Goal: Task Accomplishment & Management: Manage account settings

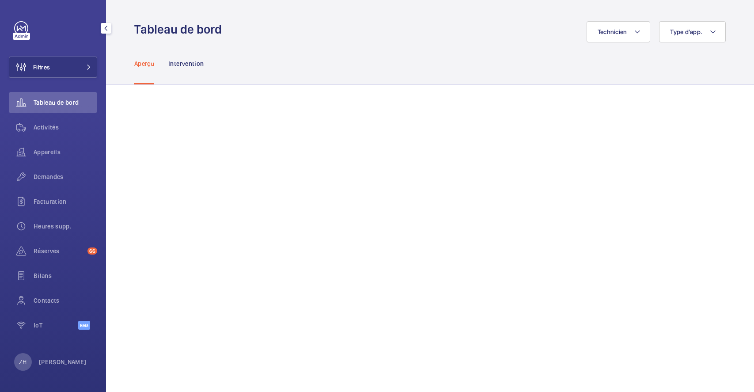
click at [64, 66] on button "Filtres" at bounding box center [53, 67] width 88 height 21
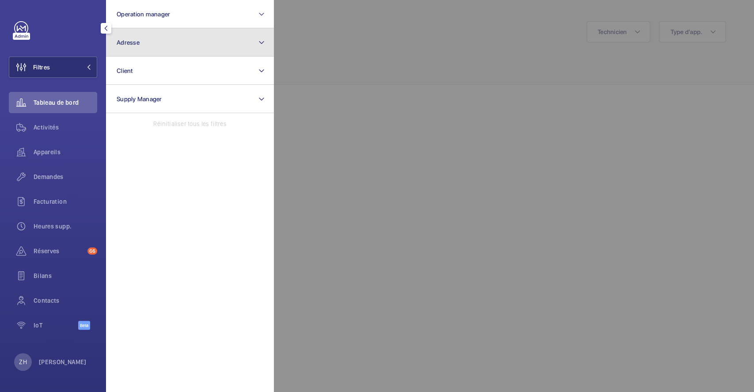
click at [144, 44] on button "Adresse" at bounding box center [190, 42] width 168 height 28
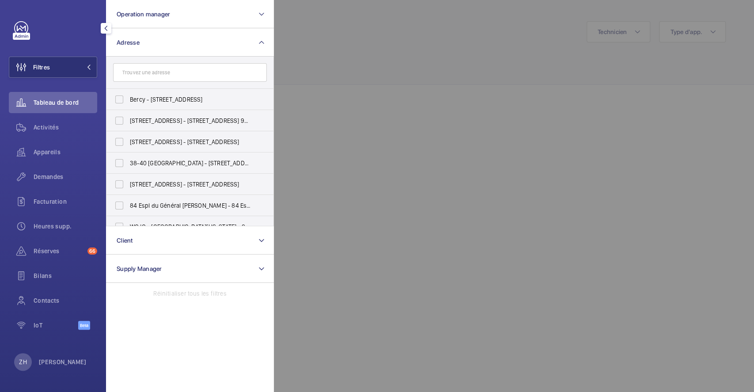
click at [153, 75] on input "text" at bounding box center [190, 72] width 154 height 19
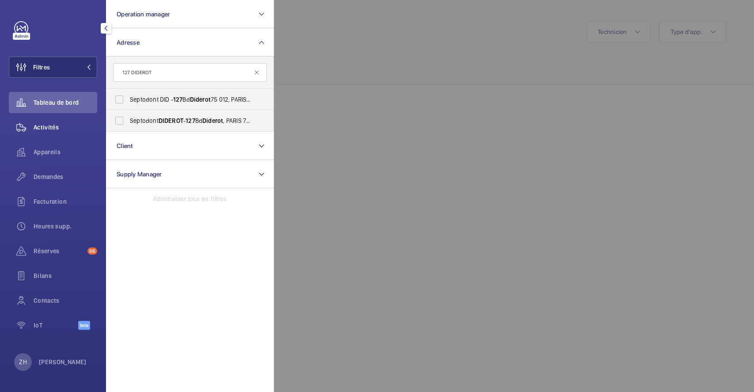
type input "127 DIDEROT"
click at [55, 127] on span "Activités" at bounding box center [66, 127] width 64 height 9
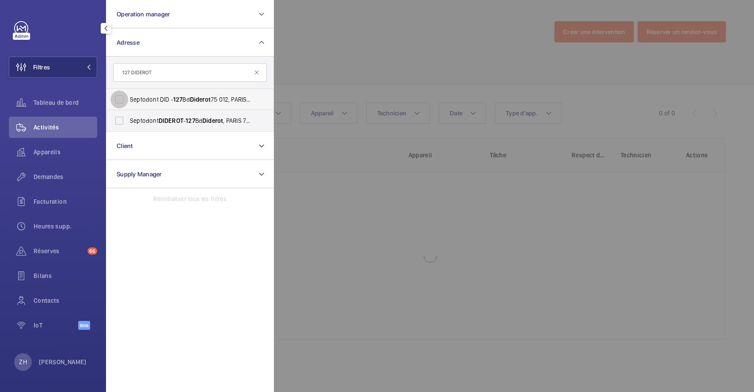
click at [117, 98] on input "Septodont DID - 127 Bd Diderot [GEOGRAPHIC_DATA]" at bounding box center [119, 100] width 18 height 18
click at [117, 100] on input "Septodont DID - 127 Bd Diderot [GEOGRAPHIC_DATA]" at bounding box center [119, 100] width 18 height 18
checkbox input "false"
click at [119, 121] on input "Septodont DIDEROT - 127 [GEOGRAPHIC_DATA]" at bounding box center [119, 121] width 18 height 18
checkbox input "true"
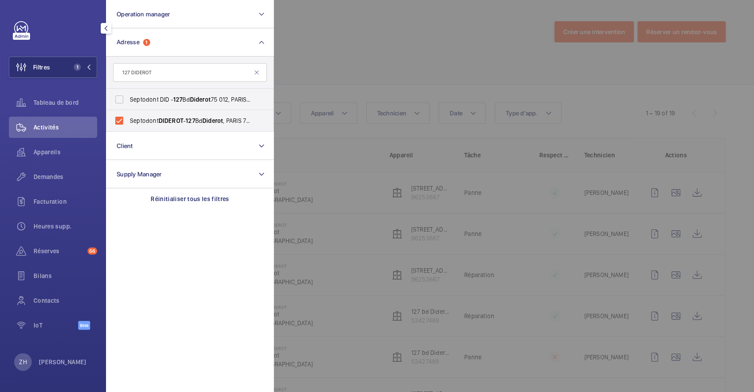
click at [394, 55] on div at bounding box center [651, 196] width 754 height 392
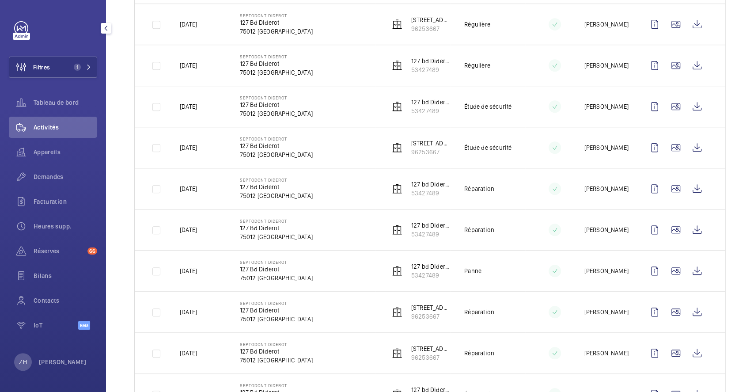
scroll to position [585, 0]
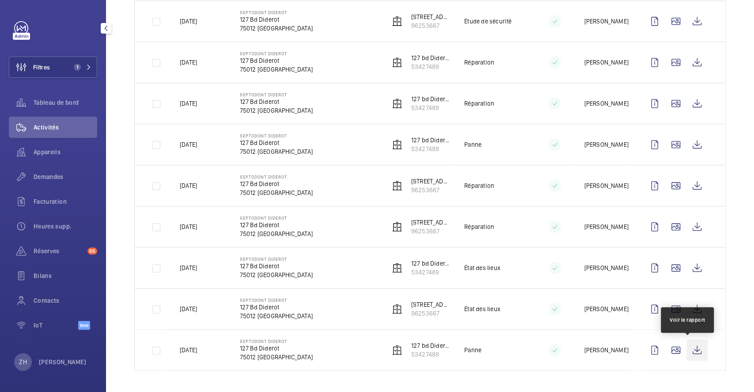
click at [692, 351] on wm-front-icon-button at bounding box center [696, 349] width 21 height 21
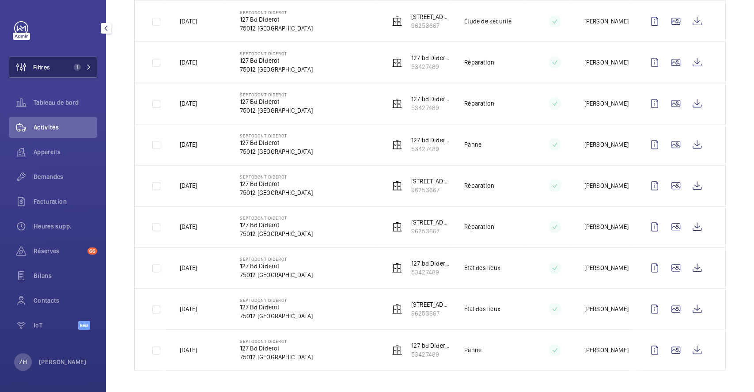
click at [64, 64] on button "Filtres 1" at bounding box center [53, 67] width 88 height 21
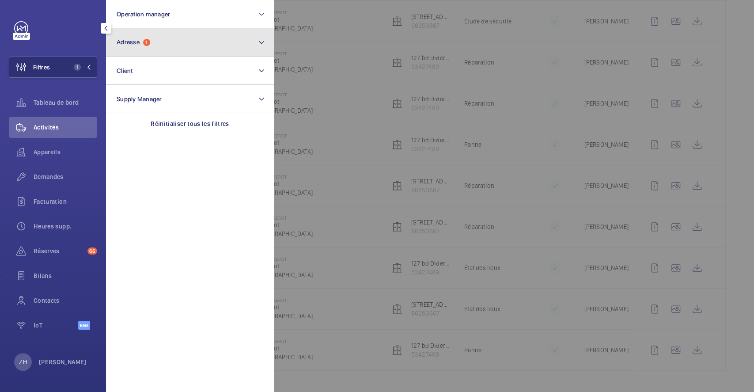
click at [261, 42] on mat-icon at bounding box center [261, 42] width 7 height 11
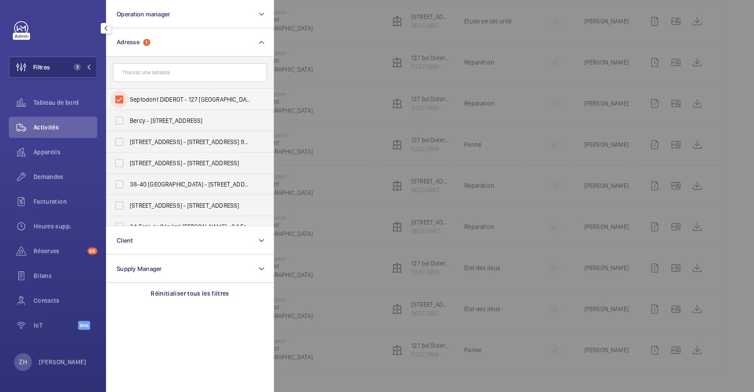
click at [124, 98] on input "Septodont DIDEROT - 127 [GEOGRAPHIC_DATA]" at bounding box center [119, 100] width 18 height 18
checkbox input "false"
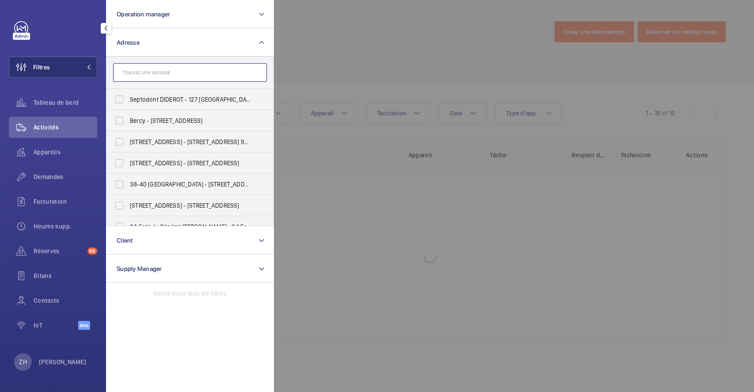
click at [150, 72] on input "text" at bounding box center [190, 72] width 154 height 19
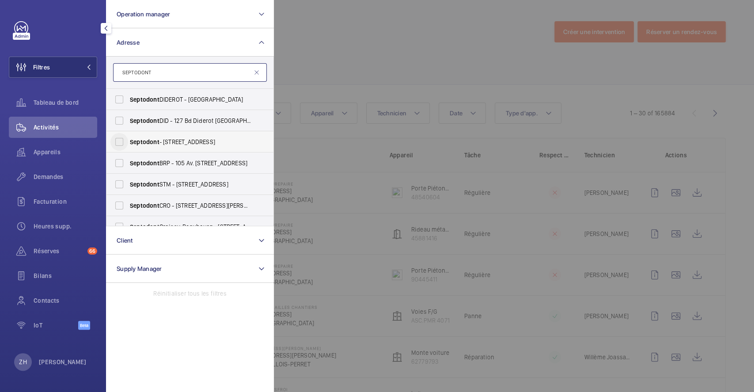
type input "SEPTODONT"
click at [121, 140] on input "Septodont - [STREET_ADDRESS]" at bounding box center [119, 142] width 18 height 18
checkbox input "true"
click at [373, 50] on div at bounding box center [651, 196] width 754 height 392
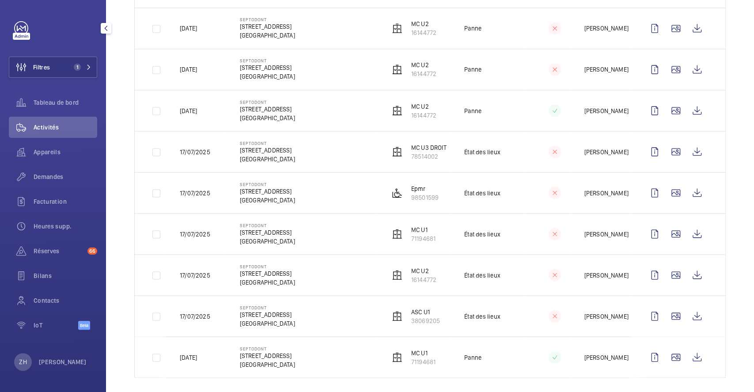
scroll to position [1038, 0]
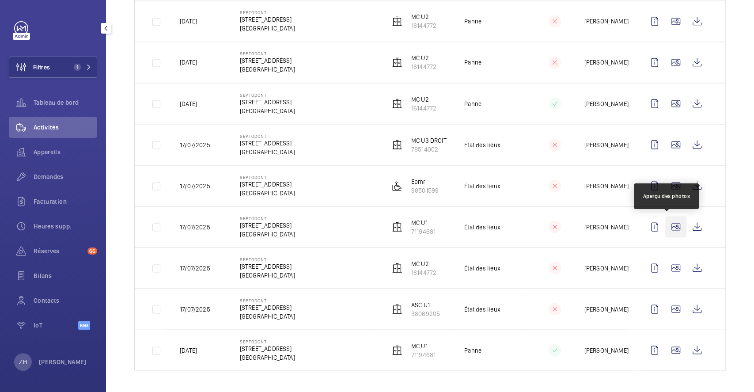
click at [673, 227] on wm-front-icon-button at bounding box center [675, 226] width 21 height 21
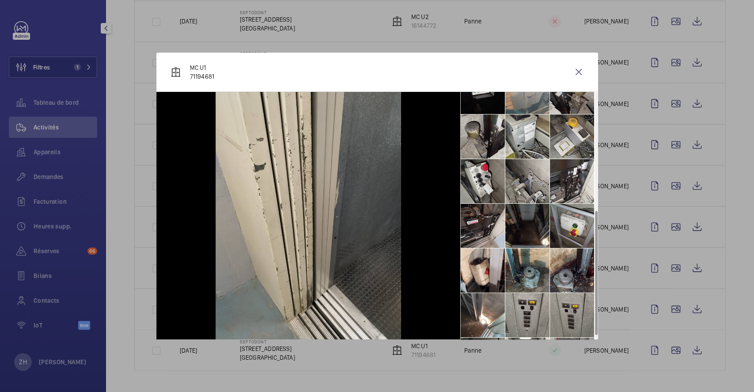
scroll to position [235, 0]
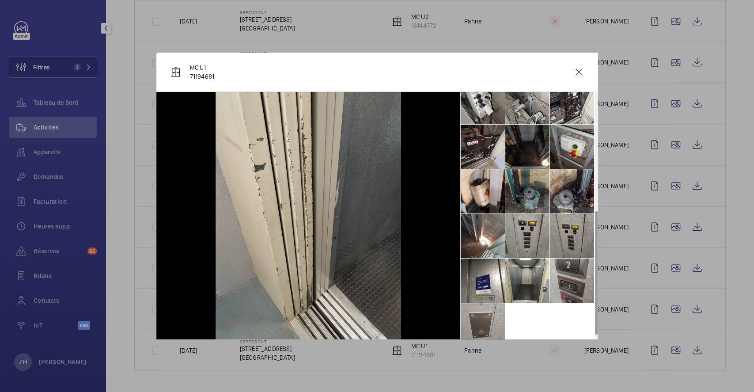
click at [525, 198] on li at bounding box center [527, 191] width 44 height 44
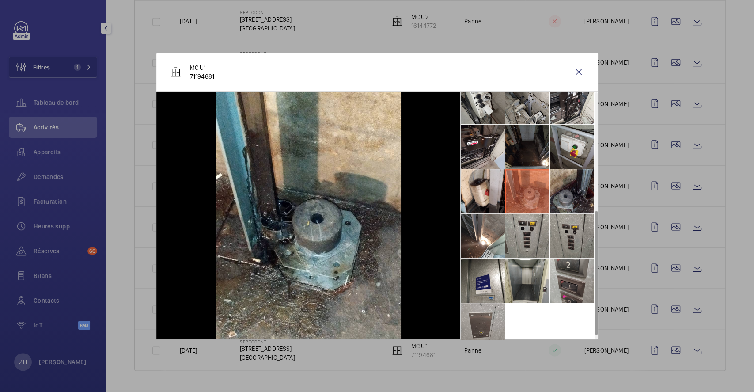
click at [575, 177] on li at bounding box center [572, 191] width 44 height 44
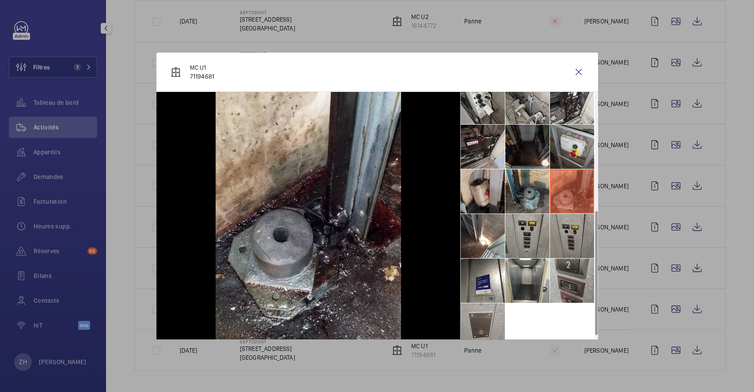
click at [469, 193] on li at bounding box center [483, 191] width 44 height 44
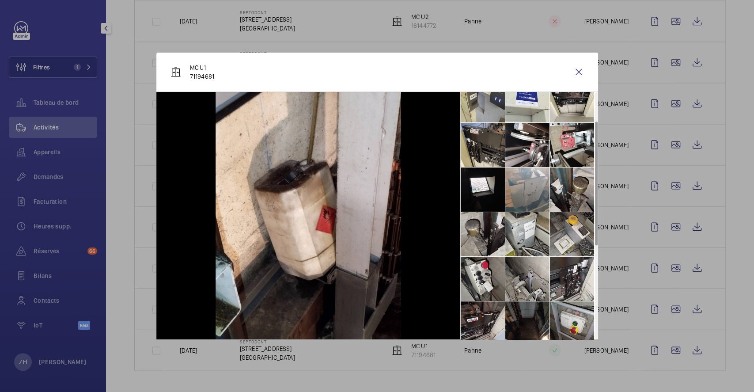
scroll to position [0, 0]
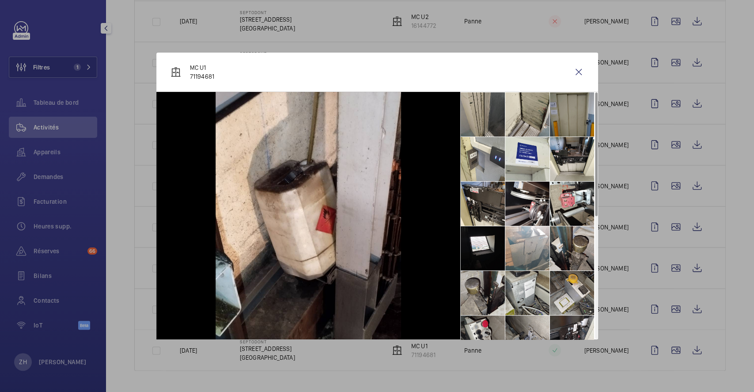
click at [482, 108] on li at bounding box center [483, 114] width 44 height 44
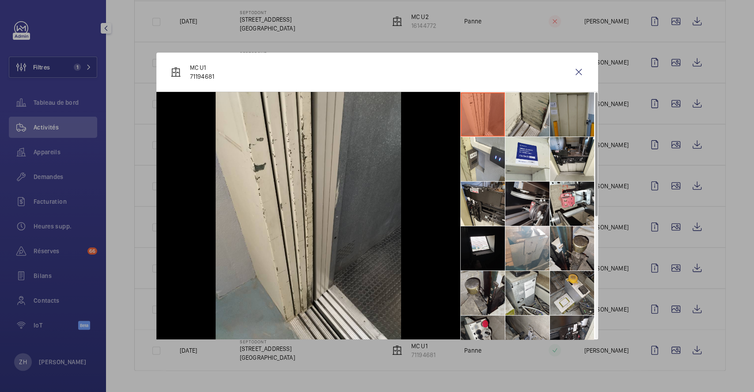
click at [515, 197] on li at bounding box center [527, 204] width 44 height 44
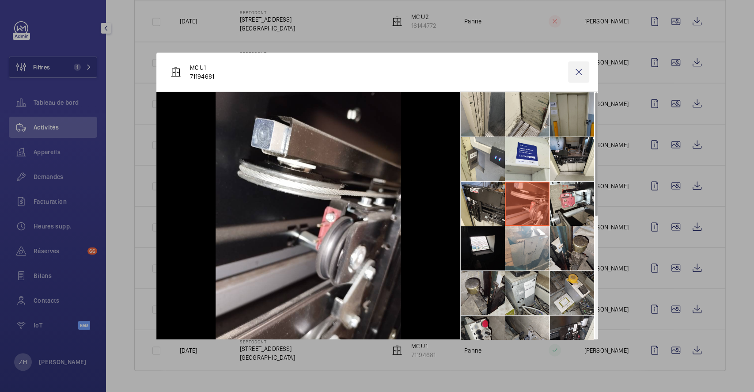
click at [578, 69] on wm-front-icon-button at bounding box center [578, 71] width 21 height 21
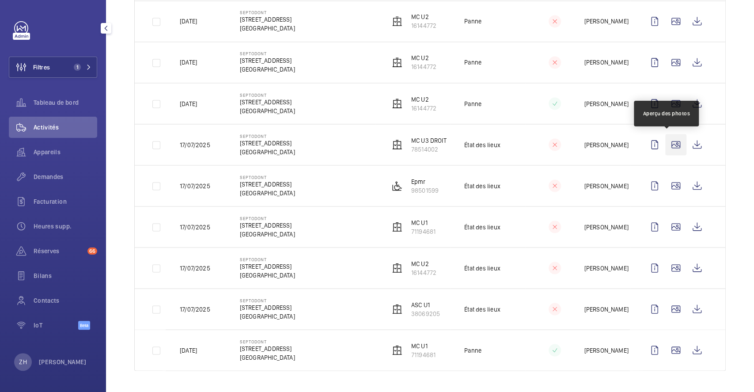
click at [666, 143] on wm-front-icon-button at bounding box center [675, 144] width 21 height 21
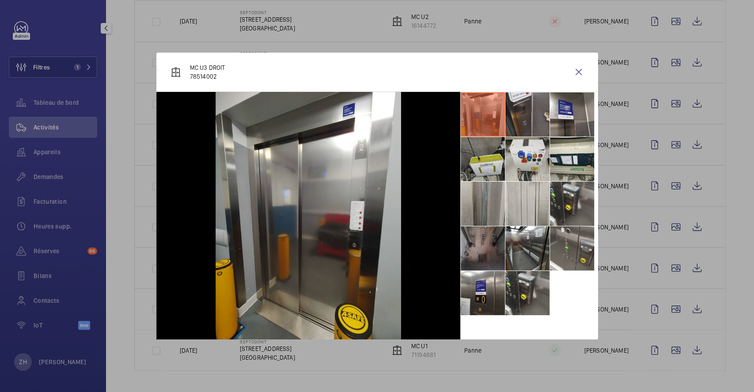
click at [484, 245] on li at bounding box center [483, 248] width 44 height 44
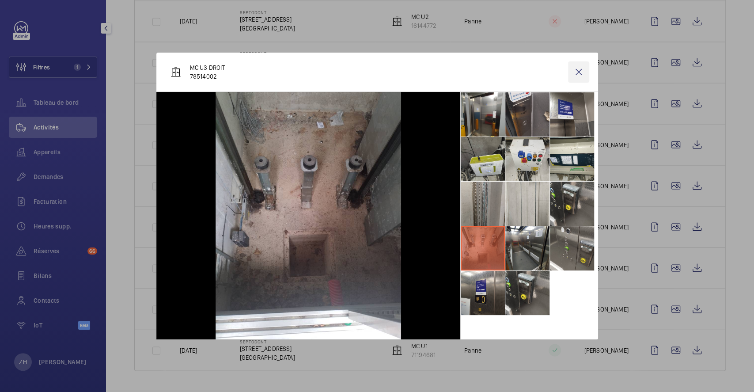
click at [579, 75] on wm-front-icon-button at bounding box center [578, 71] width 21 height 21
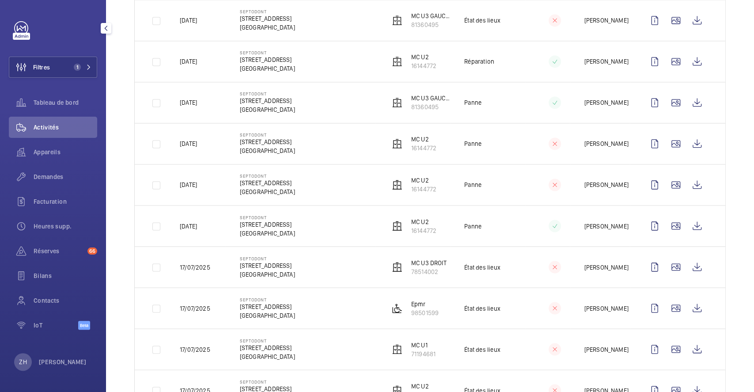
scroll to position [862, 0]
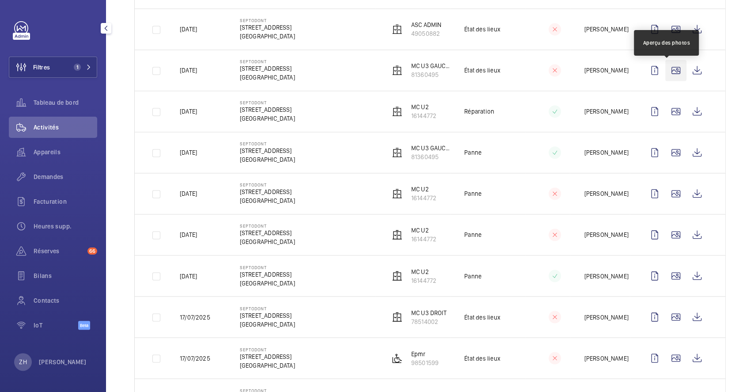
click at [671, 74] on wm-front-icon-button at bounding box center [675, 70] width 21 height 21
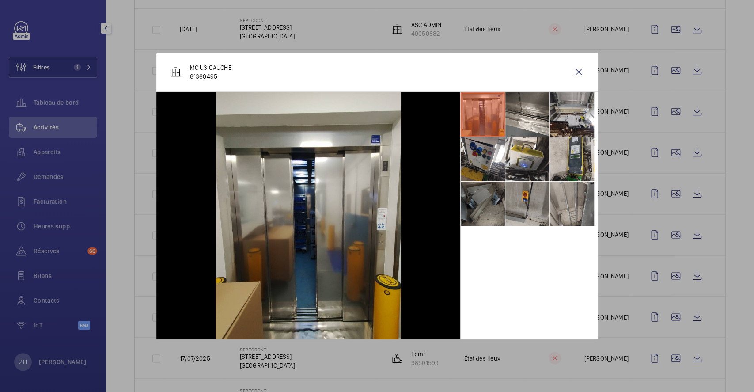
click at [476, 203] on li at bounding box center [483, 204] width 44 height 44
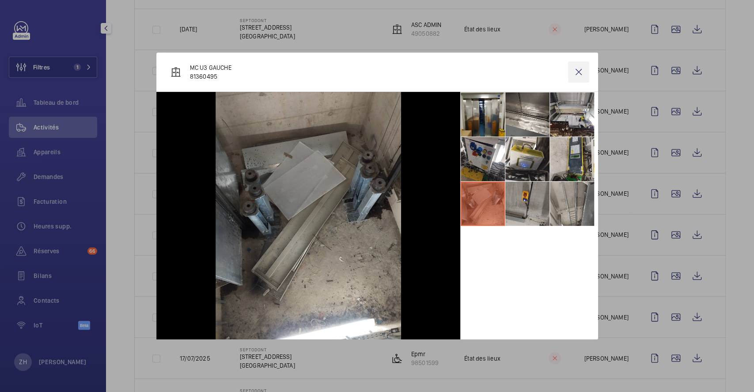
click at [577, 71] on wm-front-icon-button at bounding box center [578, 71] width 21 height 21
